Goal: Task Accomplishment & Management: Manage account settings

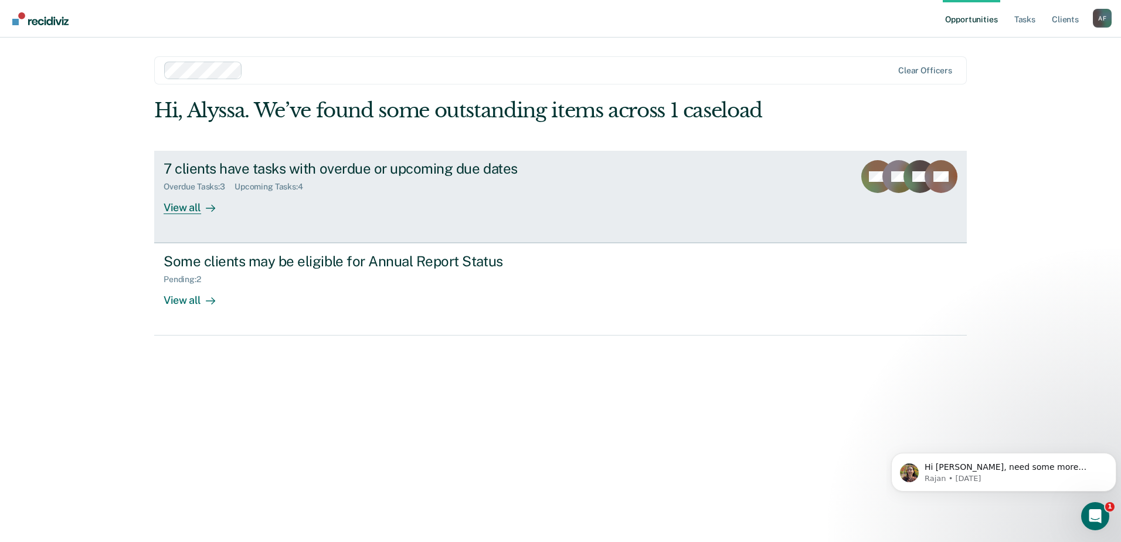
click at [426, 172] on div "7 clients have tasks with overdue or upcoming due dates" at bounding box center [370, 168] width 412 height 17
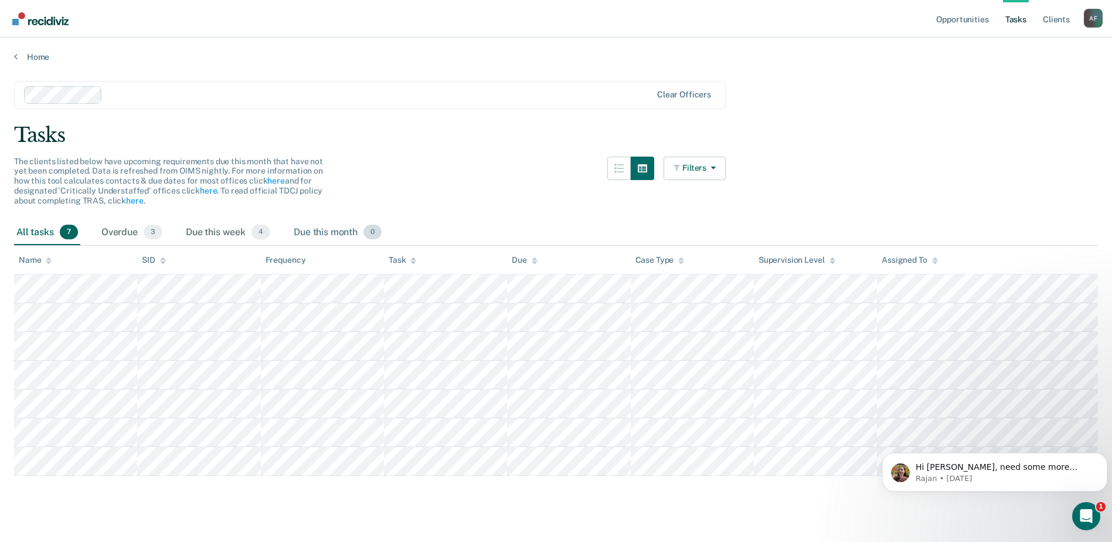
click at [305, 233] on div "Due this month 0" at bounding box center [337, 233] width 93 height 26
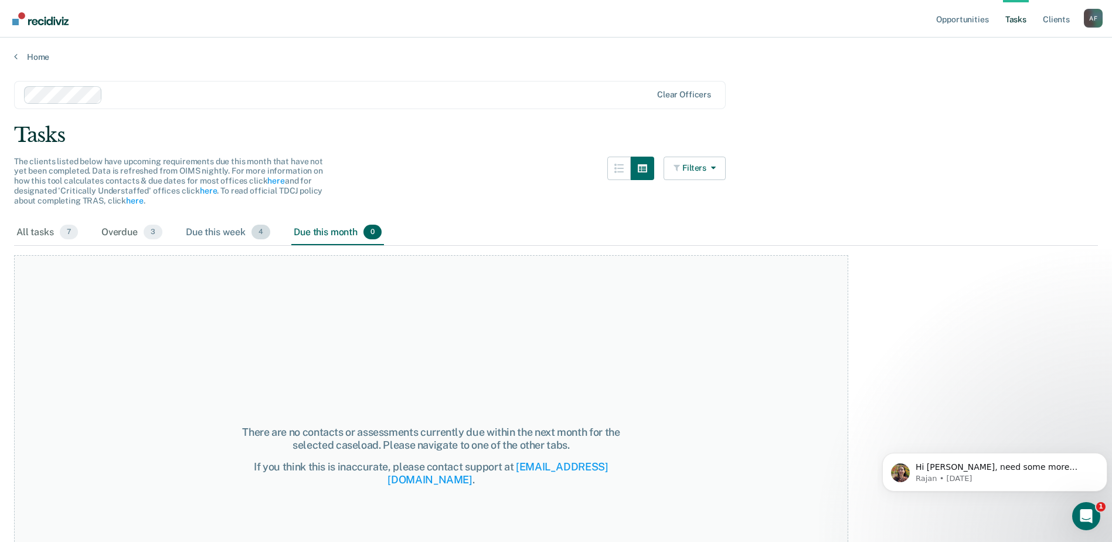
click at [220, 231] on div "Due this week 4" at bounding box center [228, 233] width 89 height 26
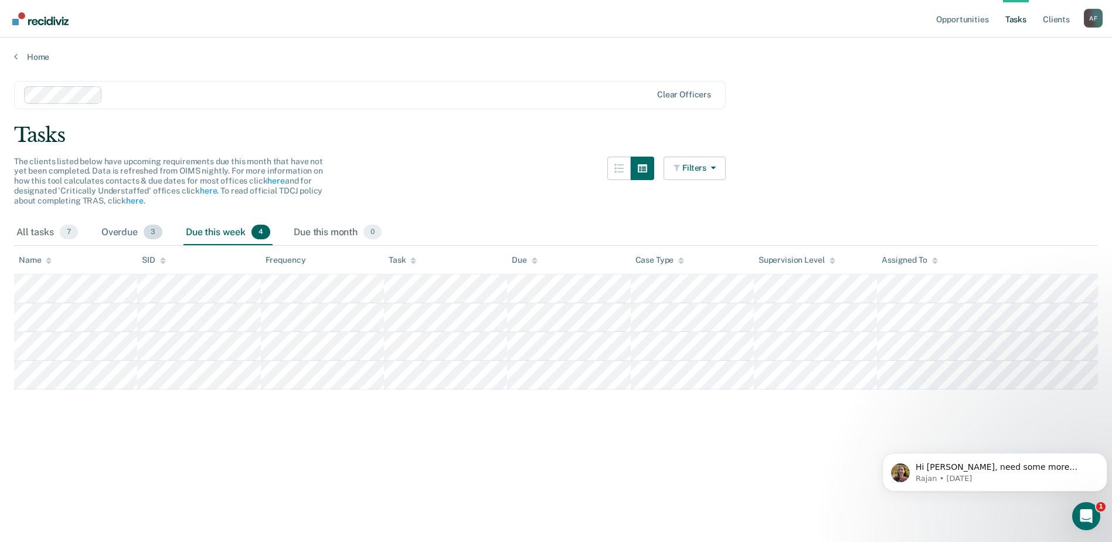
click at [159, 228] on span "3" at bounding box center [153, 232] width 19 height 15
